Goal: Task Accomplishment & Management: Manage account settings

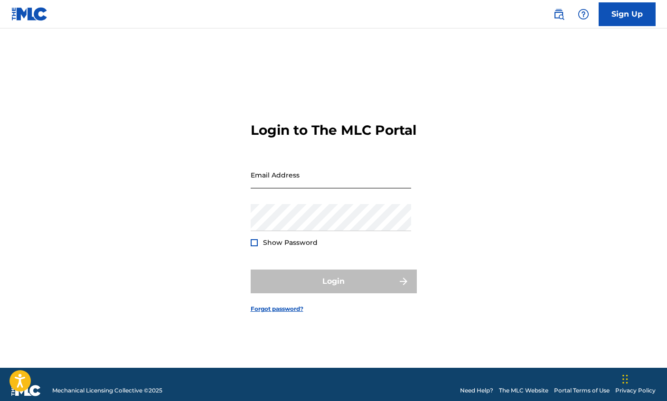
click at [349, 187] on input "Email Address" at bounding box center [331, 174] width 160 height 27
type input "[EMAIL_ADDRESS][DOMAIN_NAME]"
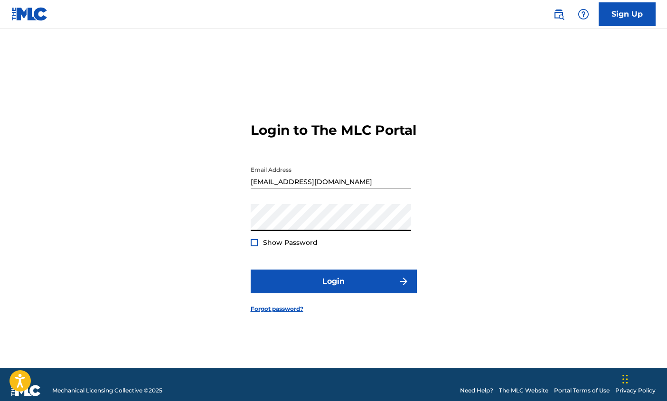
click at [254, 246] on div at bounding box center [254, 242] width 7 height 7
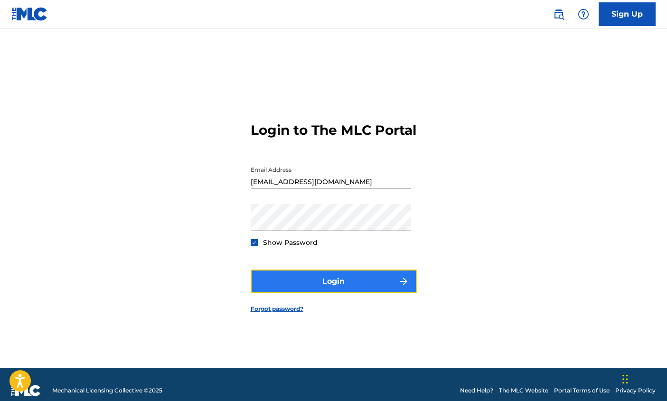
click at [353, 289] on button "Login" at bounding box center [334, 282] width 166 height 24
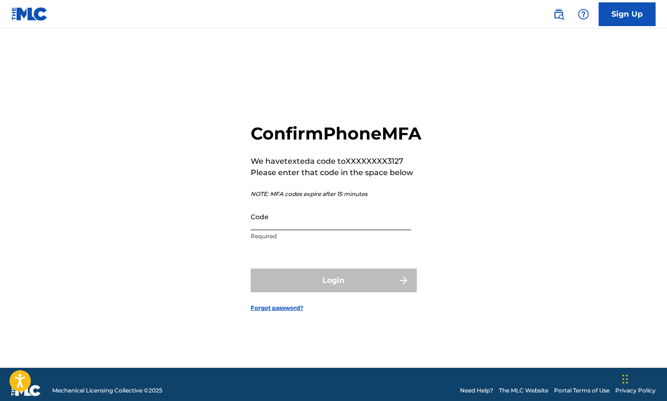
click at [317, 230] on input "Code" at bounding box center [331, 216] width 160 height 27
paste input "537034"
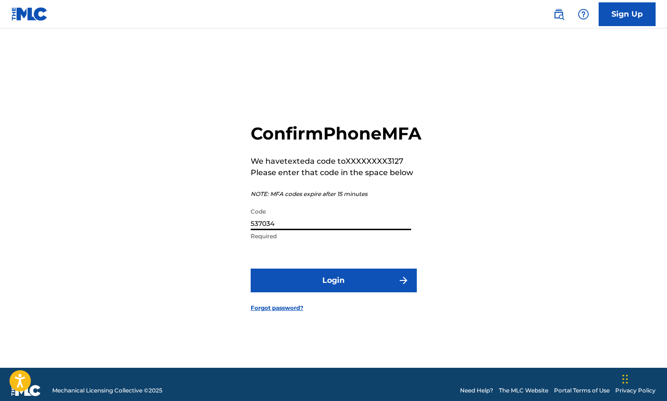
paste input "537034"
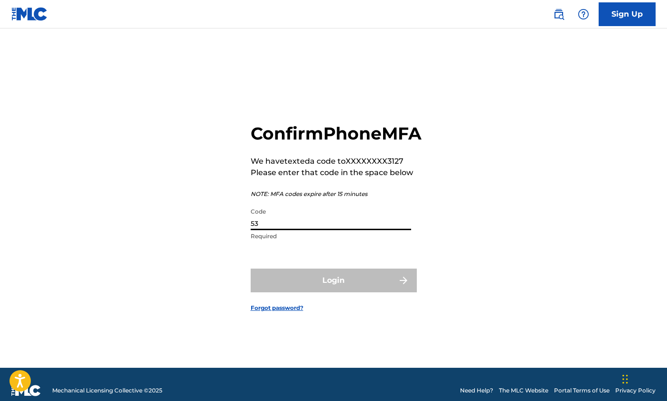
type input "5"
paste input "537034"
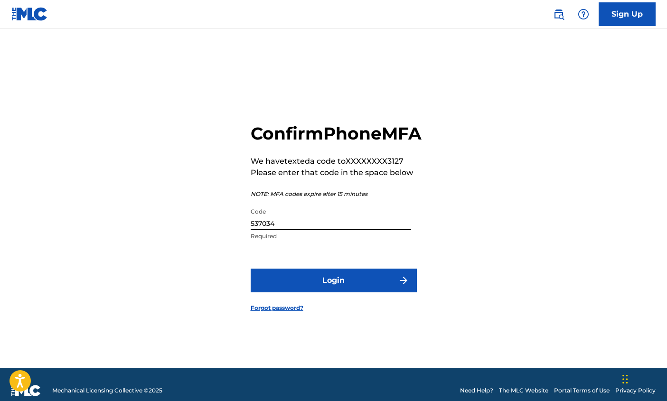
type input "537034"
click at [251, 269] on button "Login" at bounding box center [334, 281] width 166 height 24
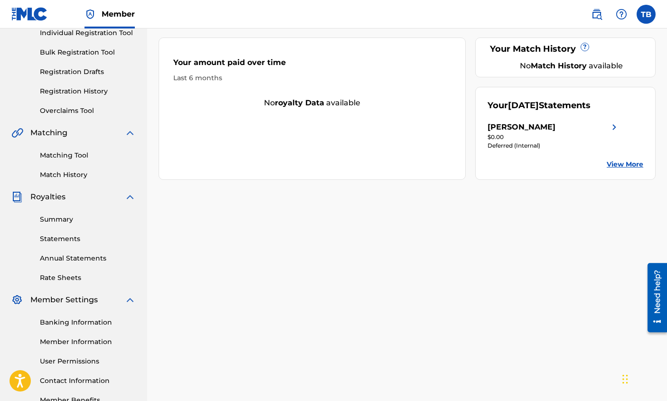
scroll to position [129, 0]
